Goal: Answer question/provide support

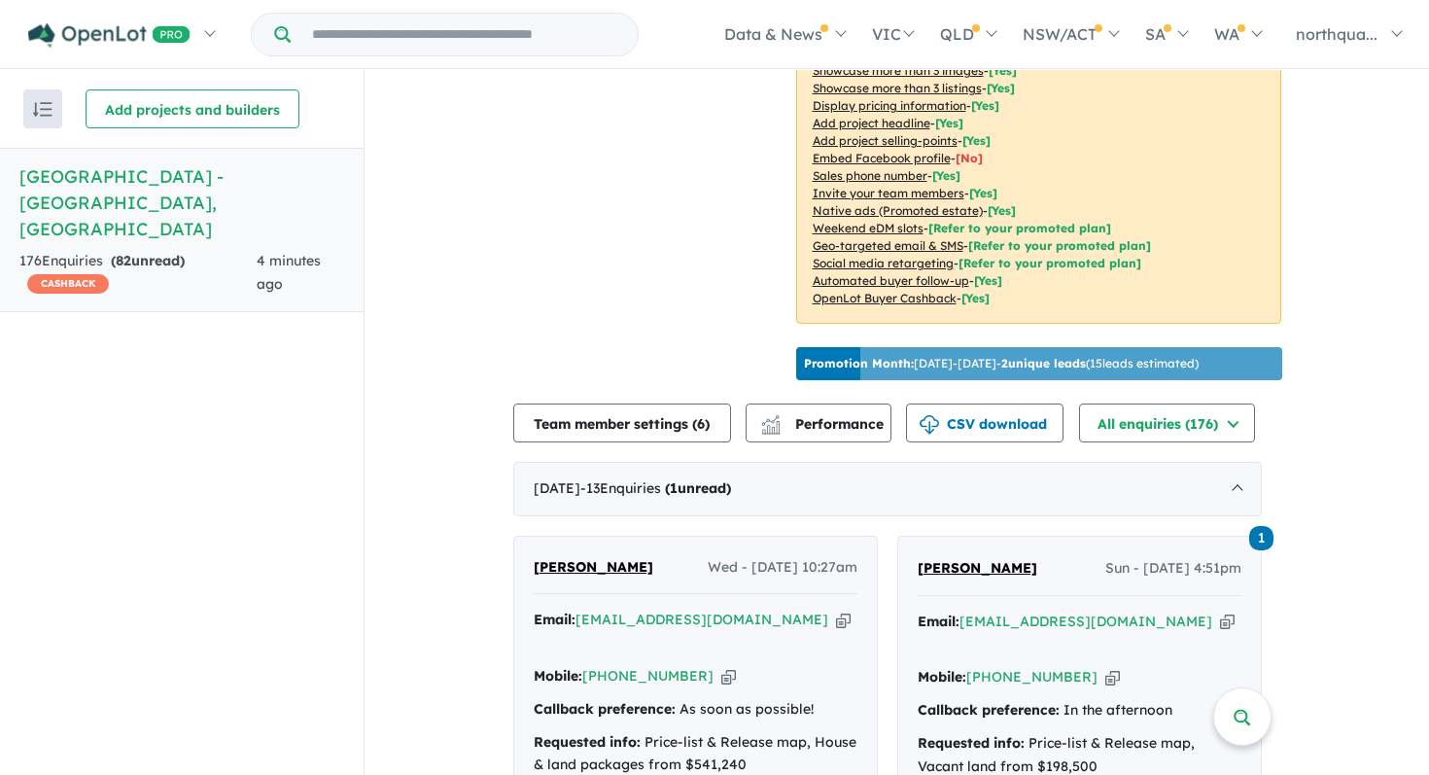
scroll to position [572, 0]
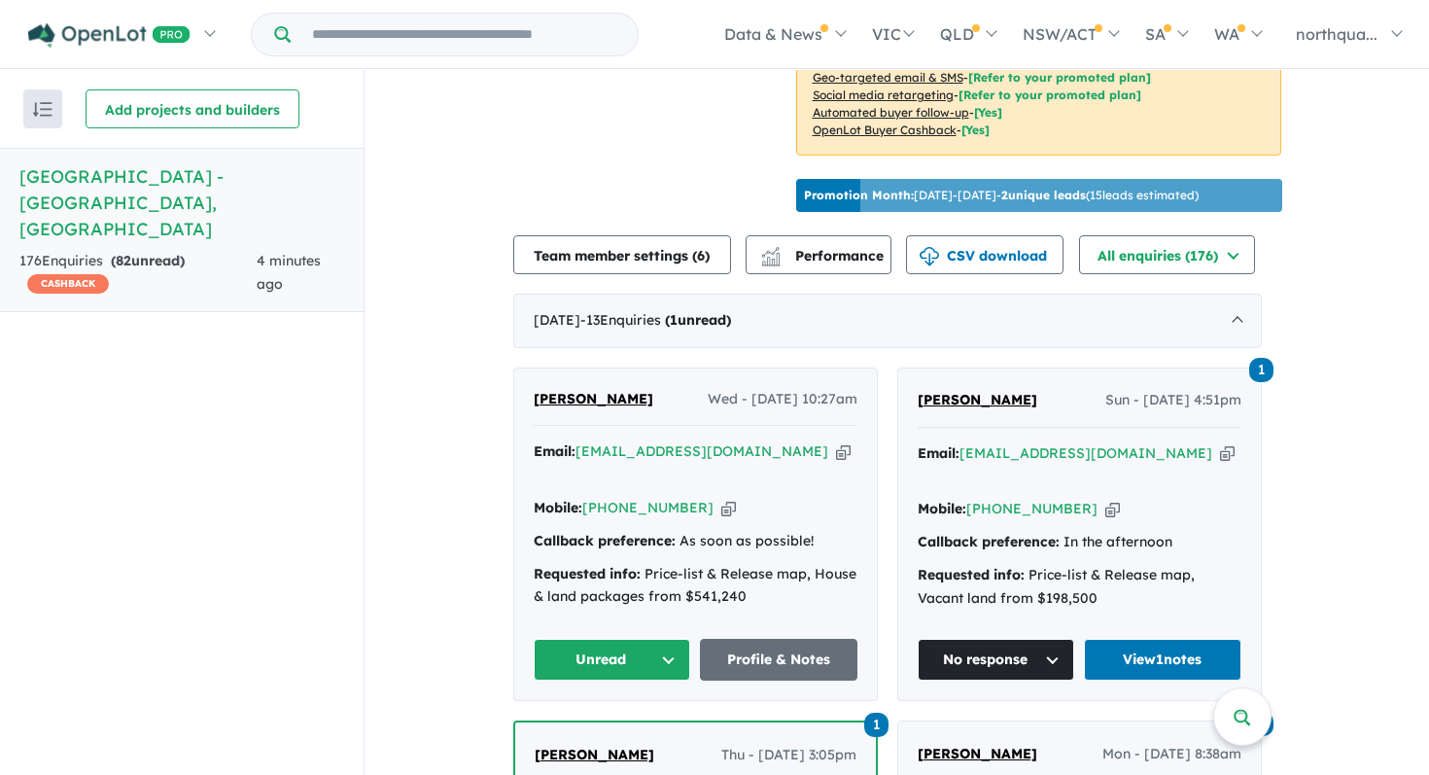
click at [645, 391] on span "[PERSON_NAME]" at bounding box center [594, 398] width 120 height 17
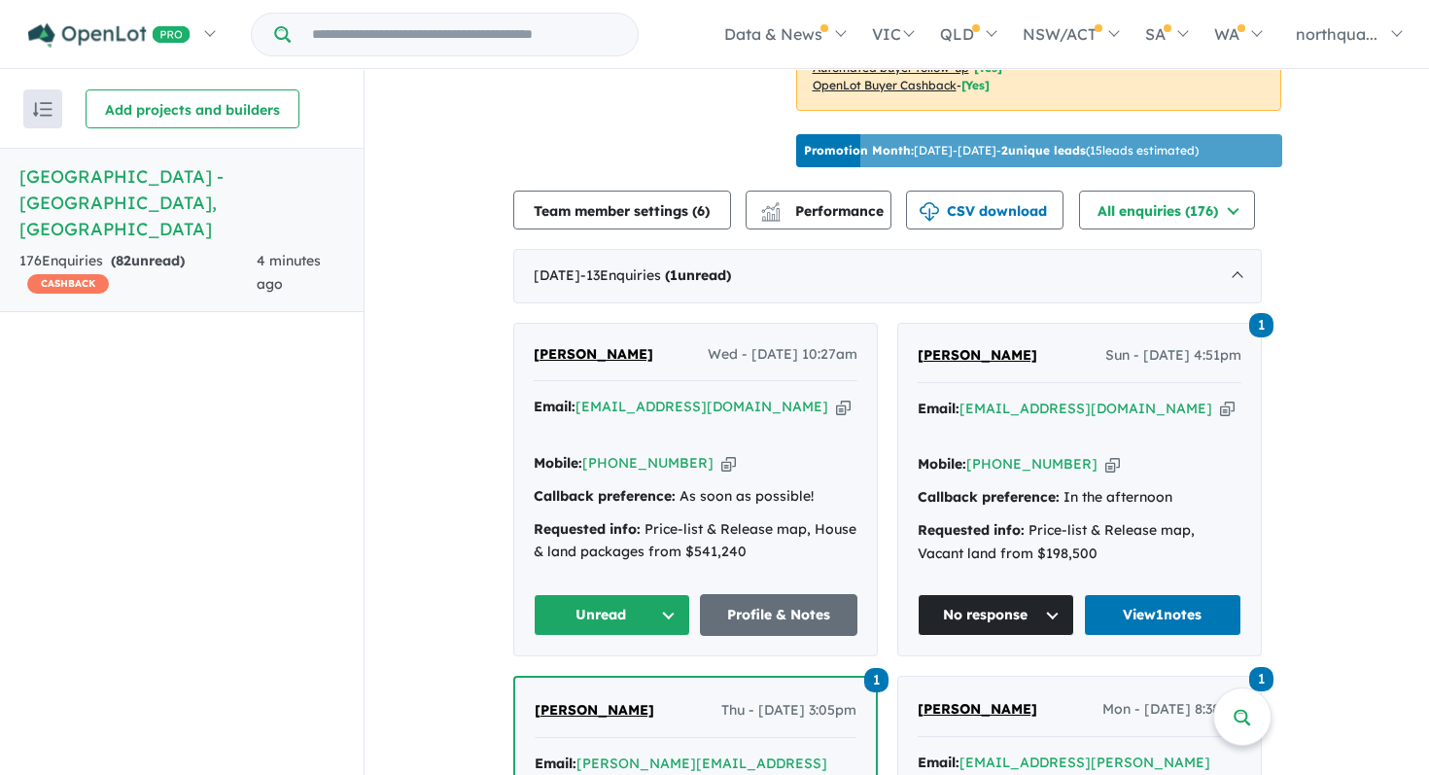
scroll to position [613, 0]
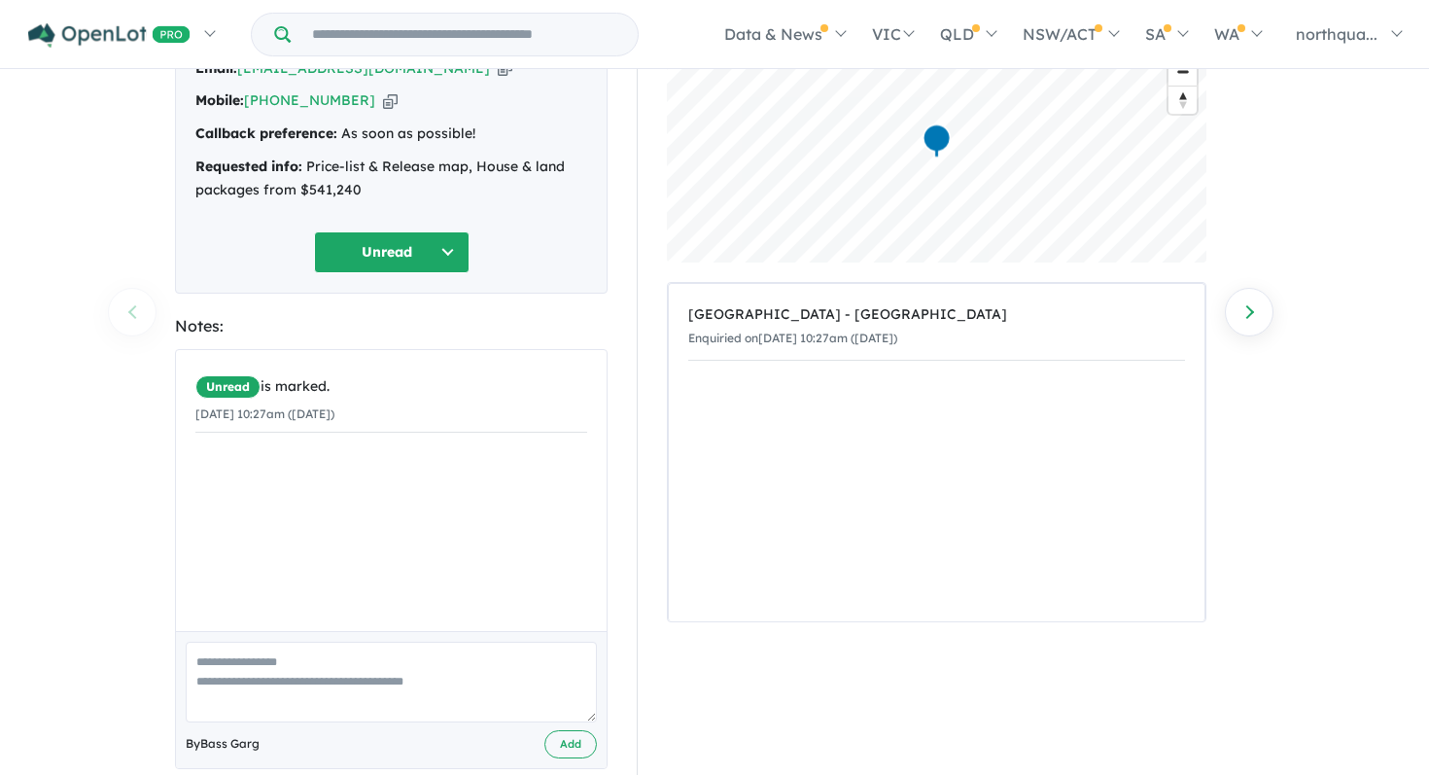
scroll to position [184, 0]
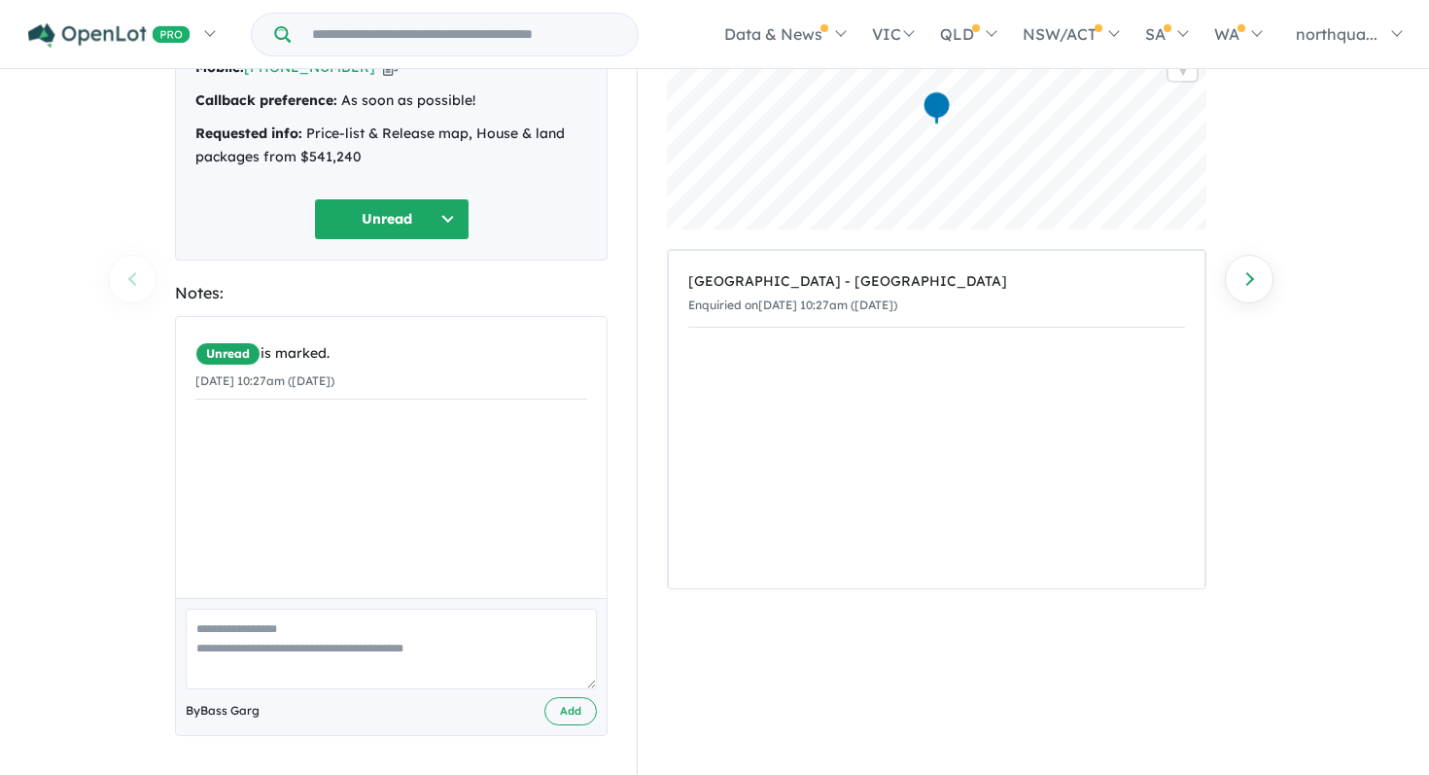
click at [401, 632] on textarea at bounding box center [391, 649] width 411 height 81
type textarea "*"
type textarea "**********"
click at [575, 709] on button "Add" at bounding box center [570, 711] width 52 height 28
click at [446, 221] on button "Unread" at bounding box center [392, 219] width 156 height 42
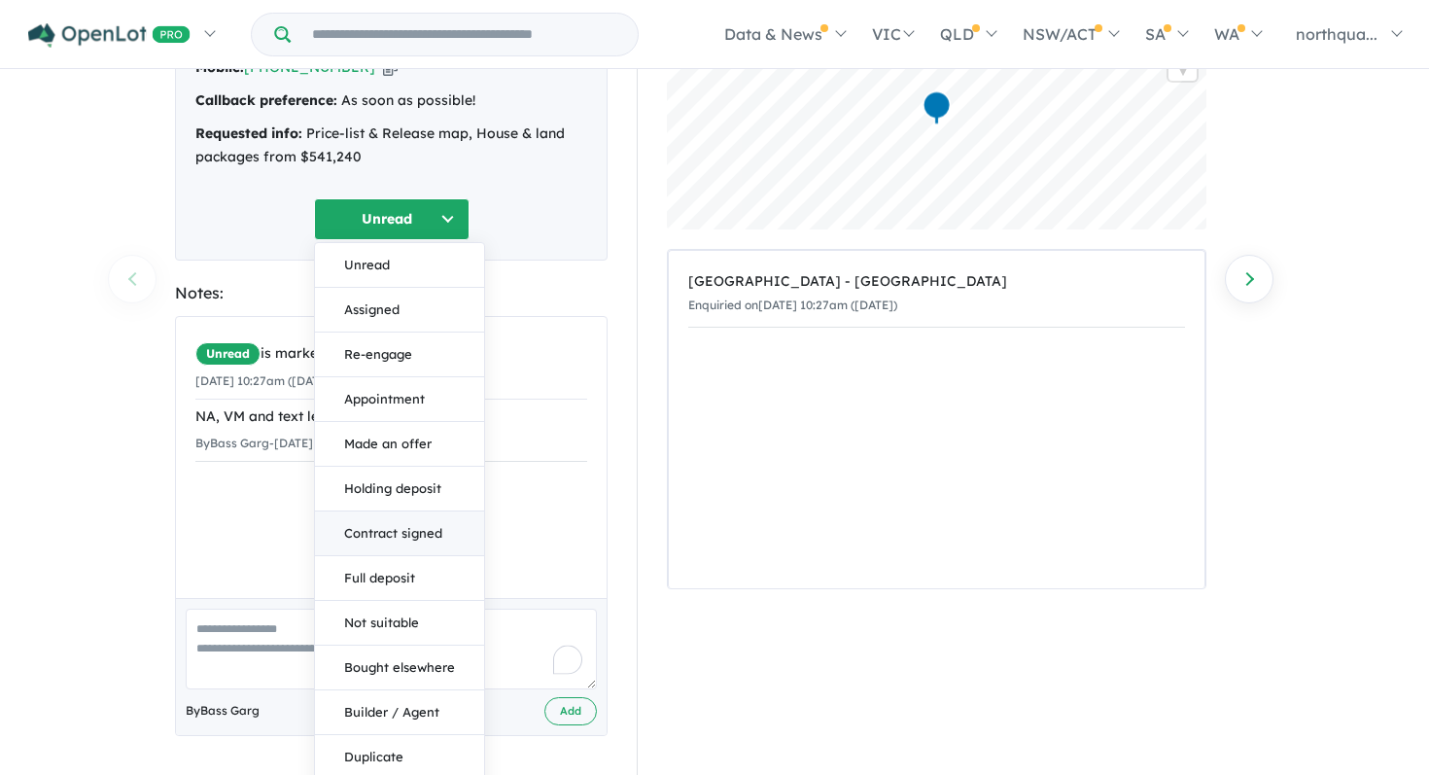
scroll to position [232, 0]
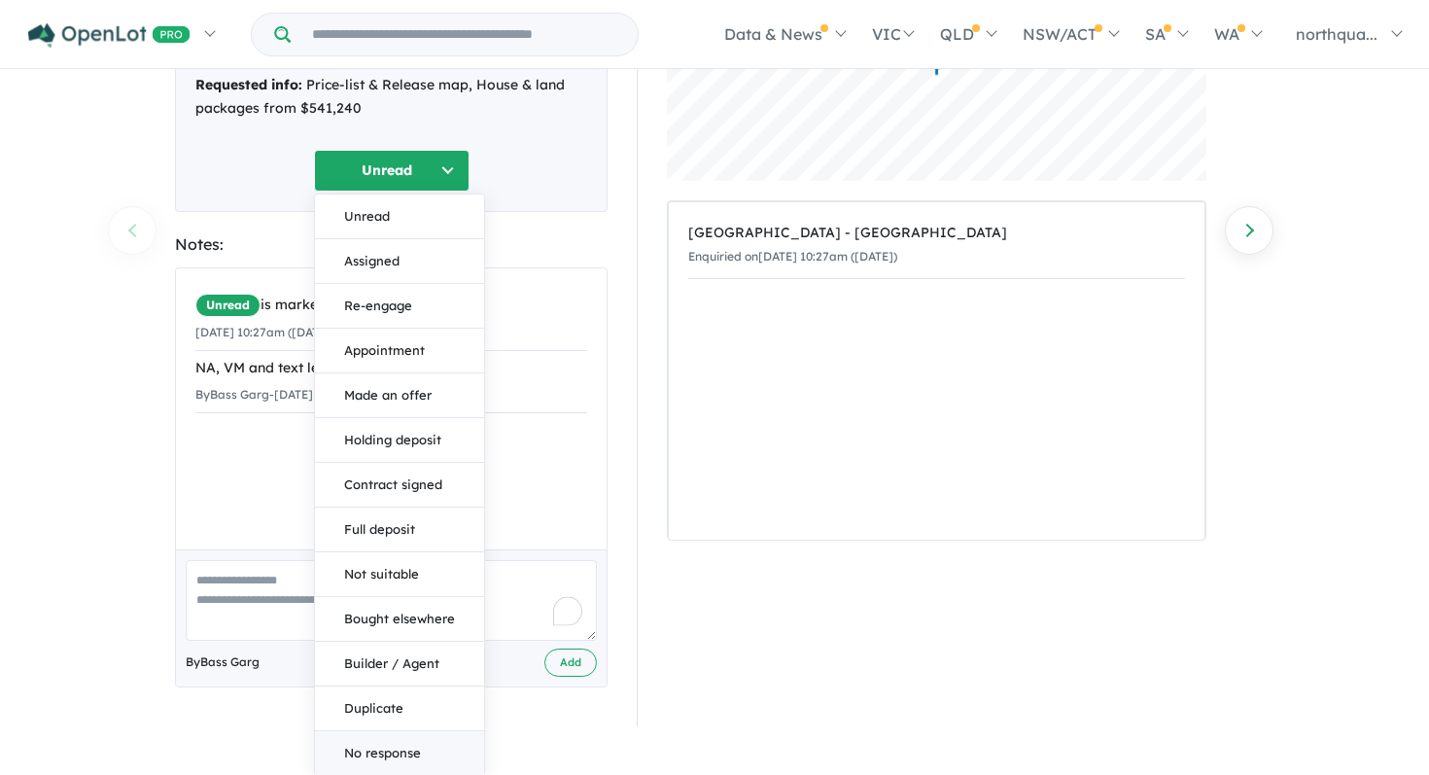
click at [402, 748] on button "No response" at bounding box center [399, 753] width 169 height 44
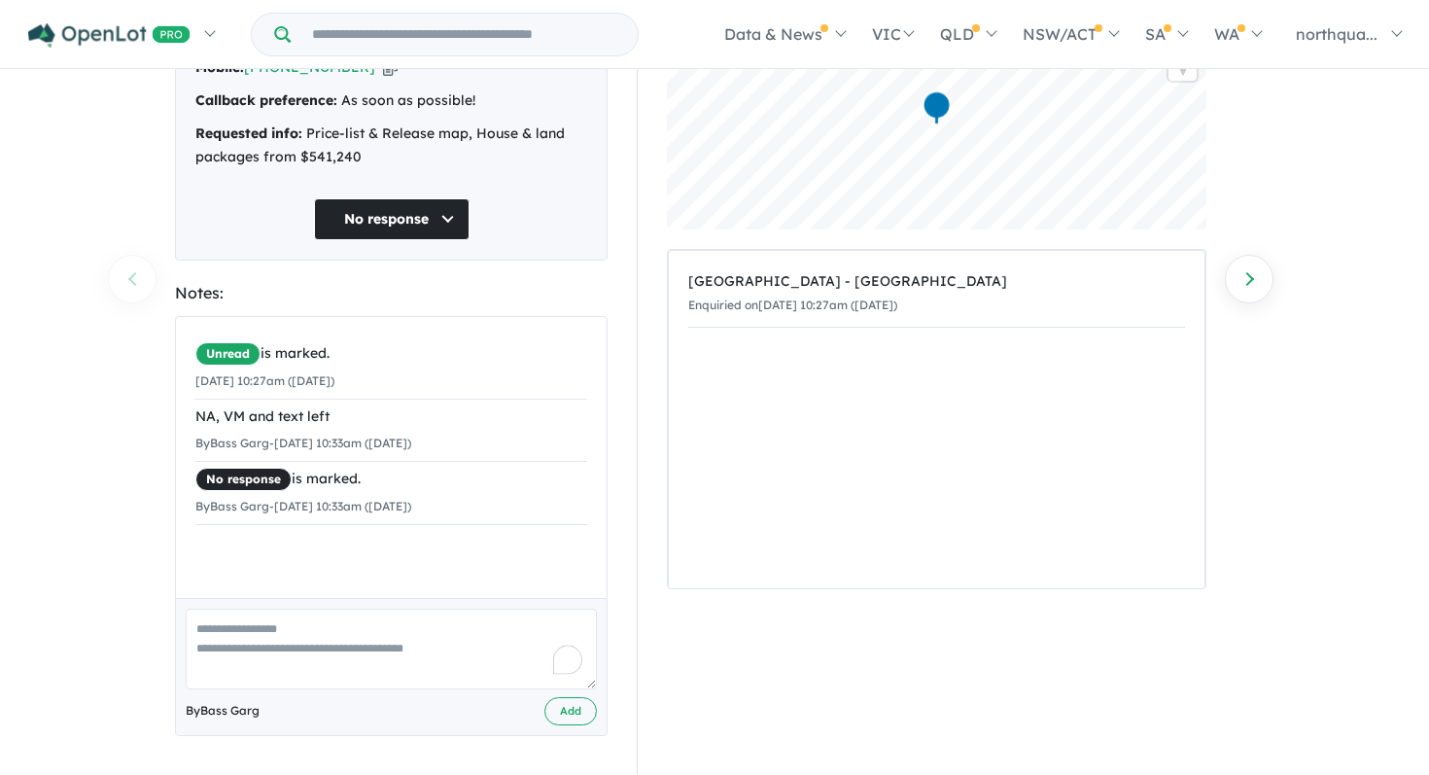
scroll to position [0, 0]
